Goal: Task Accomplishment & Management: Manage account settings

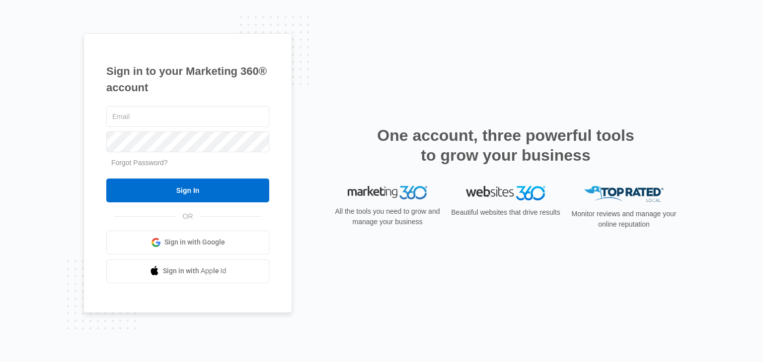
type input "[PERSON_NAME][EMAIL_ADDRESS][DOMAIN_NAME]"
click at [186, 203] on div "alexis@integrityel.com Forgot Password? Sign In OR Sign in with Google Sign in …" at bounding box center [187, 193] width 163 height 179
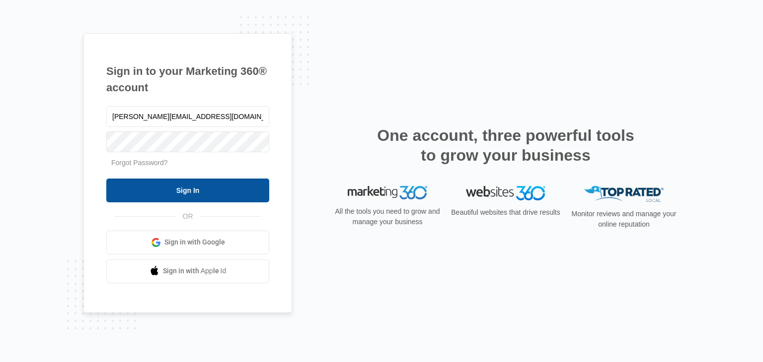
click at [189, 195] on input "Sign In" at bounding box center [187, 191] width 163 height 24
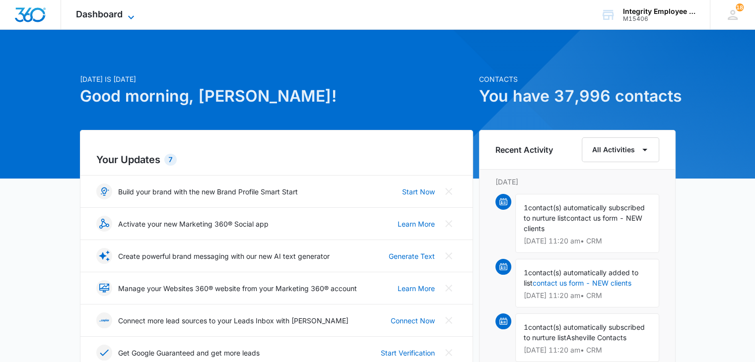
click at [135, 18] on div "Dashboard Apps Reputation Websites Forms CRM Email Social Shop Payments POS Con…" at bounding box center [106, 14] width 91 height 29
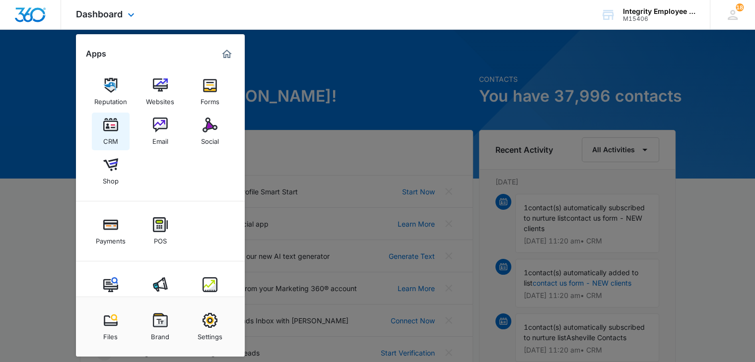
click at [99, 135] on link "CRM" at bounding box center [111, 132] width 38 height 38
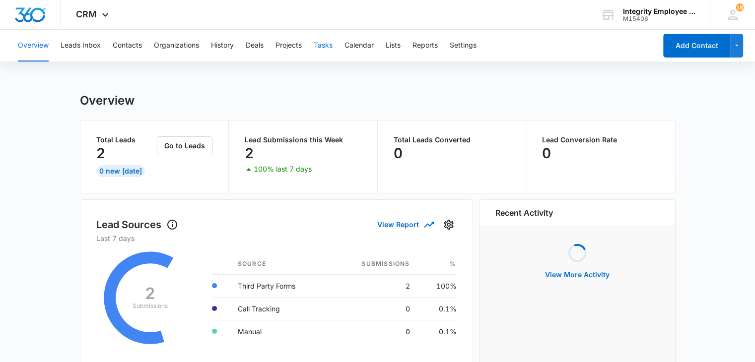
click at [320, 46] on button "Tasks" at bounding box center [323, 46] width 19 height 32
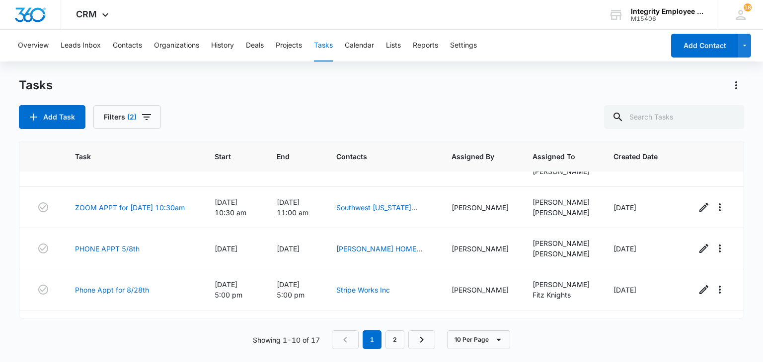
scroll to position [285, 0]
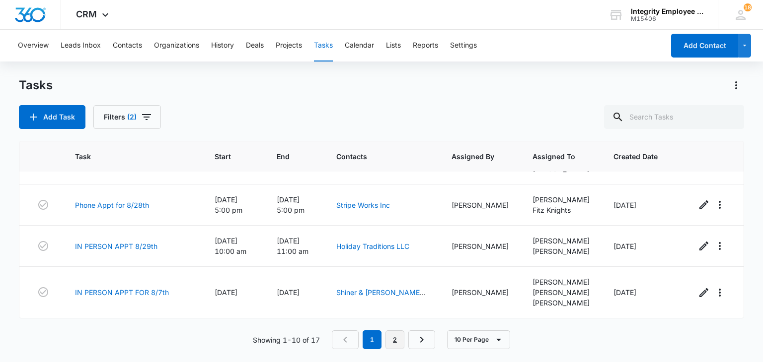
click at [392, 337] on link "2" at bounding box center [394, 340] width 19 height 19
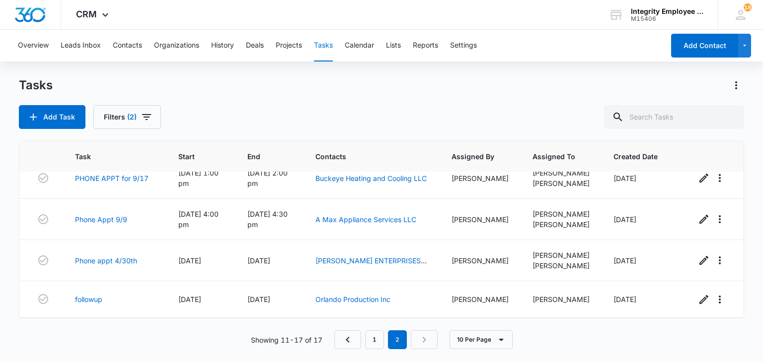
scroll to position [0, 0]
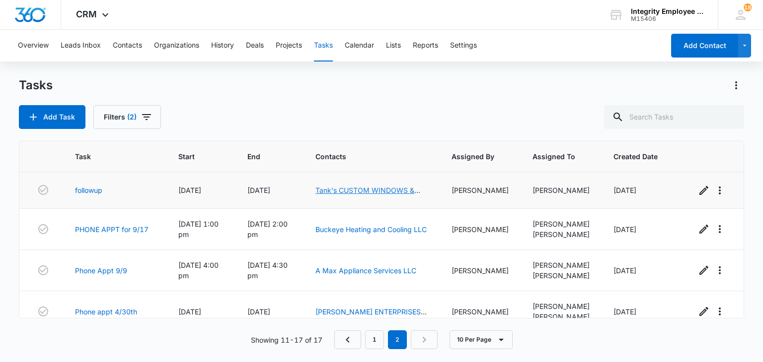
click at [391, 190] on link "Tank's CUSTOM WINDOWS & DOORS INC" at bounding box center [367, 195] width 105 height 19
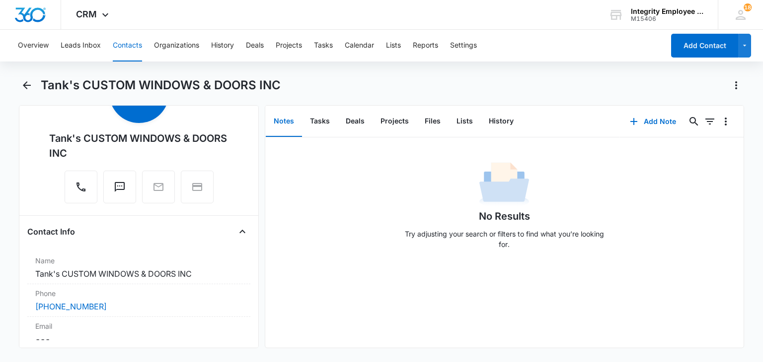
scroll to position [67, 0]
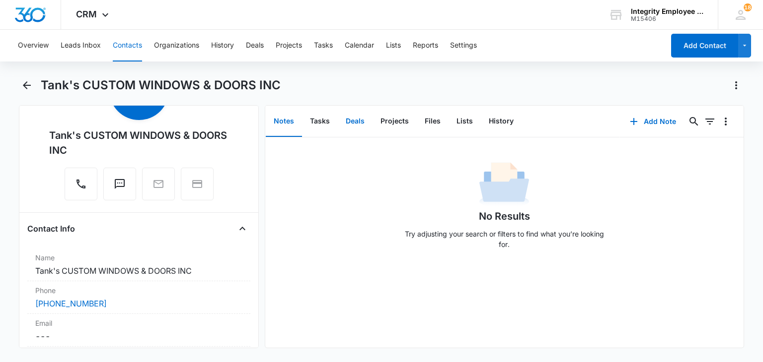
click at [339, 122] on button "Deals" at bounding box center [355, 121] width 35 height 31
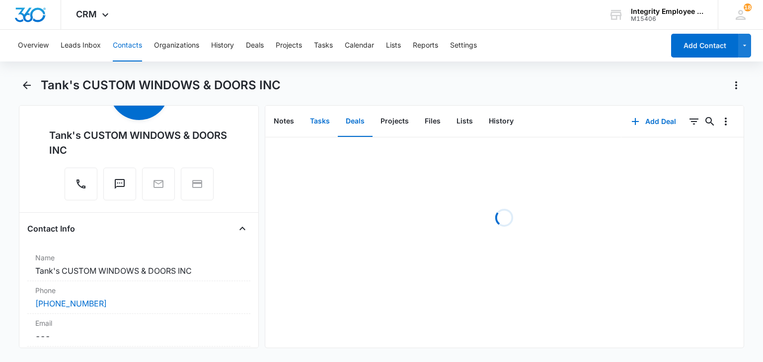
click at [324, 122] on button "Tasks" at bounding box center [320, 121] width 36 height 31
click at [723, 153] on button "Overflow Menu" at bounding box center [725, 153] width 16 height 16
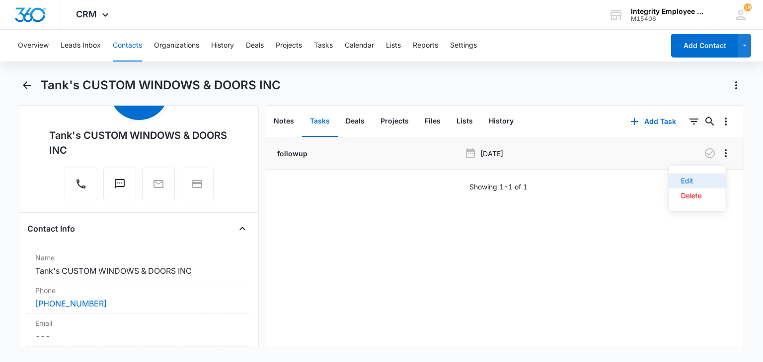
click at [709, 177] on button "Edit" at bounding box center [697, 181] width 57 height 15
